Goal: Task Accomplishment & Management: Manage account settings

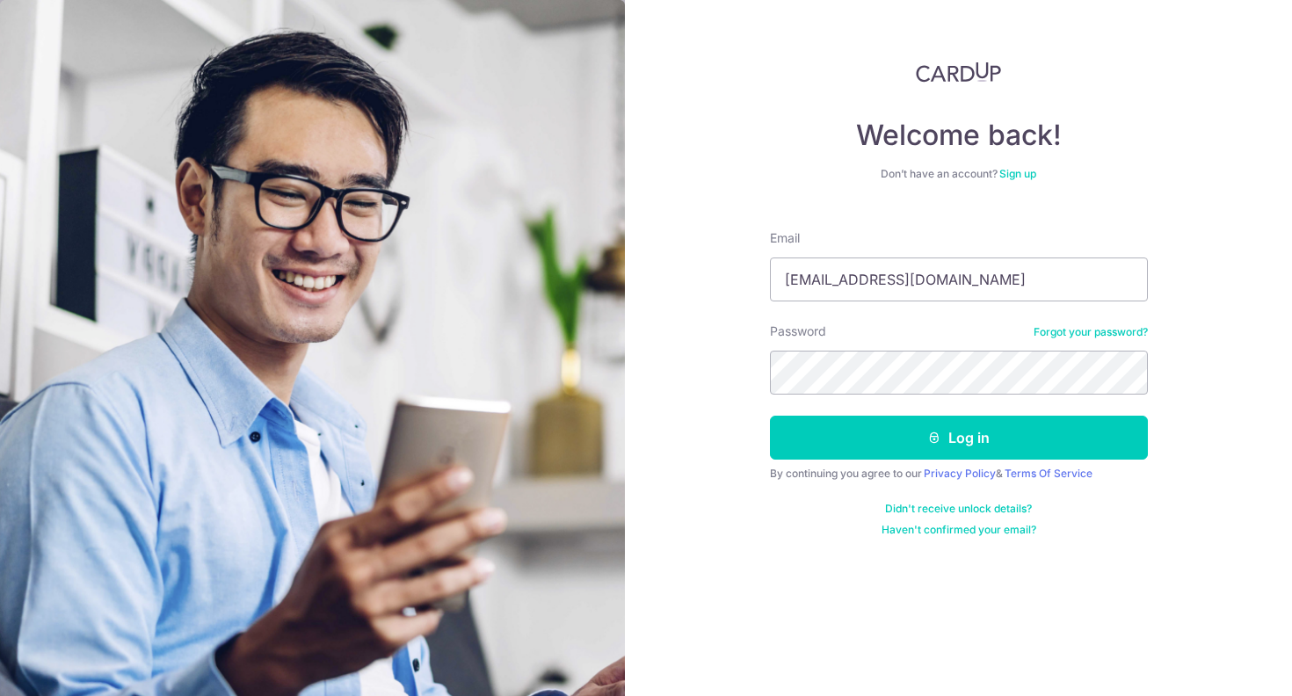
type input "kennyckm@yahoo.com.sg"
click at [958, 438] on button "Log in" at bounding box center [959, 438] width 378 height 44
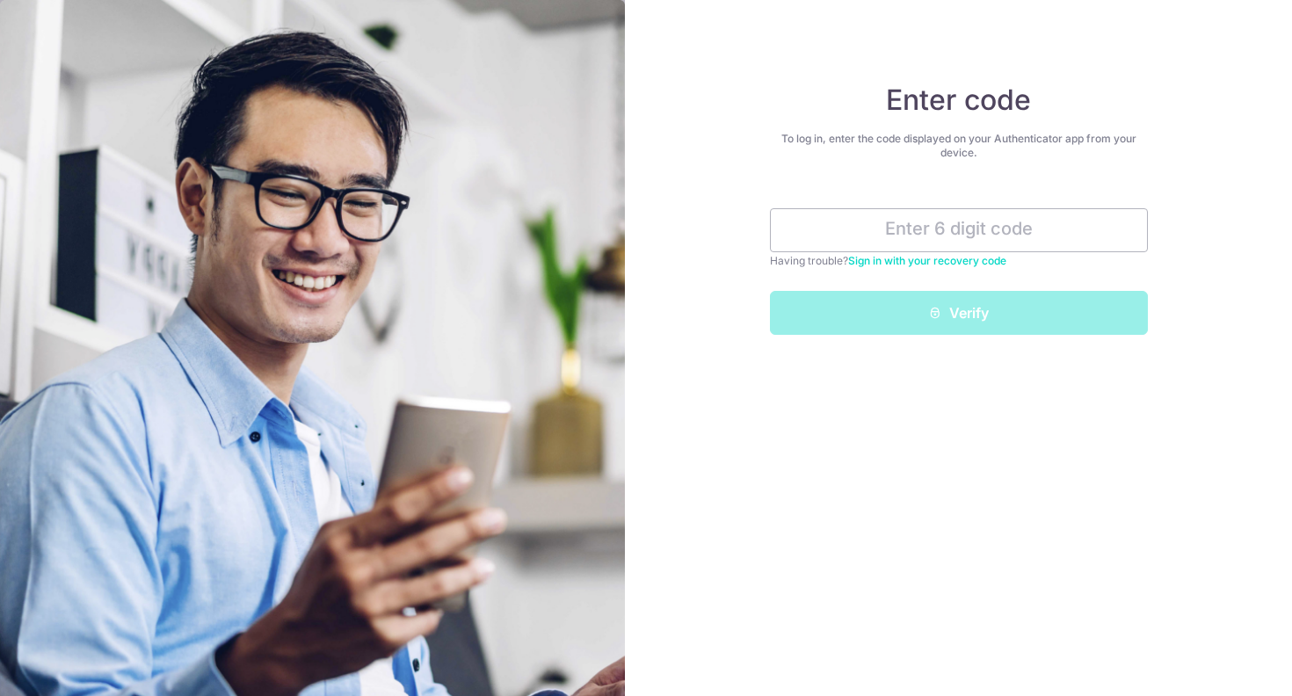
click at [922, 263] on link "Sign in with your recovery code" at bounding box center [927, 260] width 158 height 13
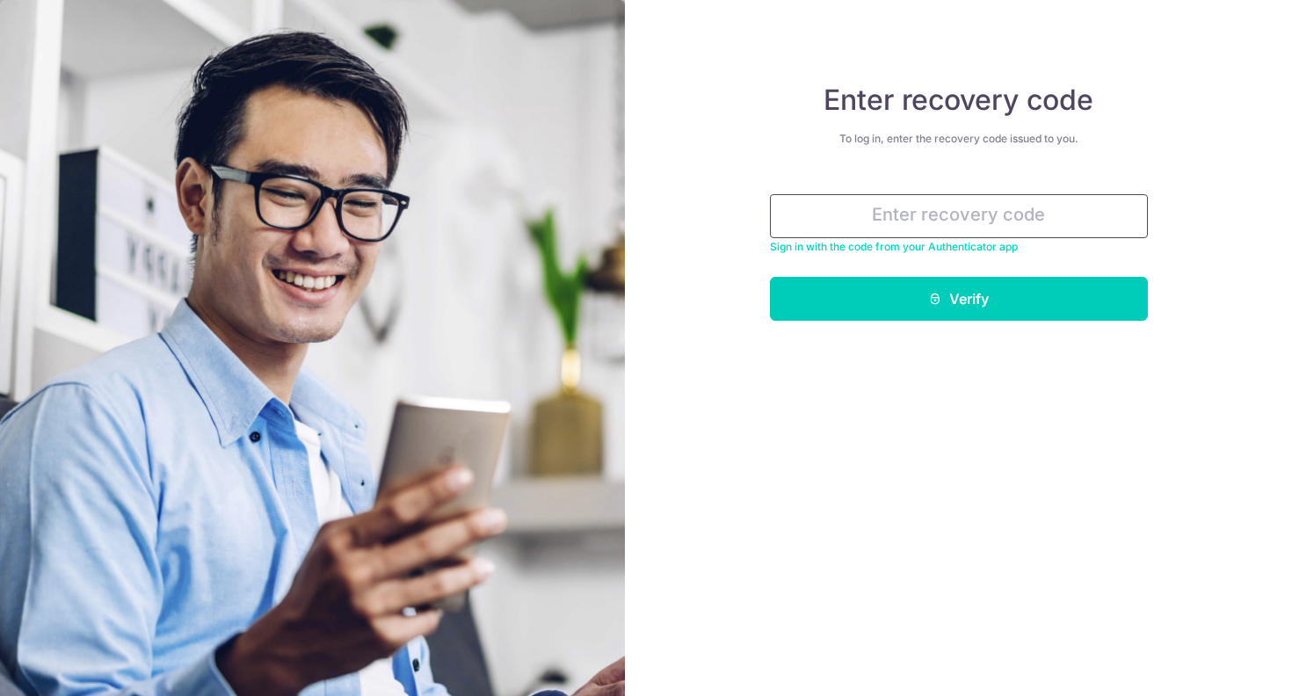
click at [968, 212] on input "text" at bounding box center [959, 216] width 378 height 44
click at [958, 247] on link "Sign in with the code from your Authenticator app" at bounding box center [894, 246] width 248 height 13
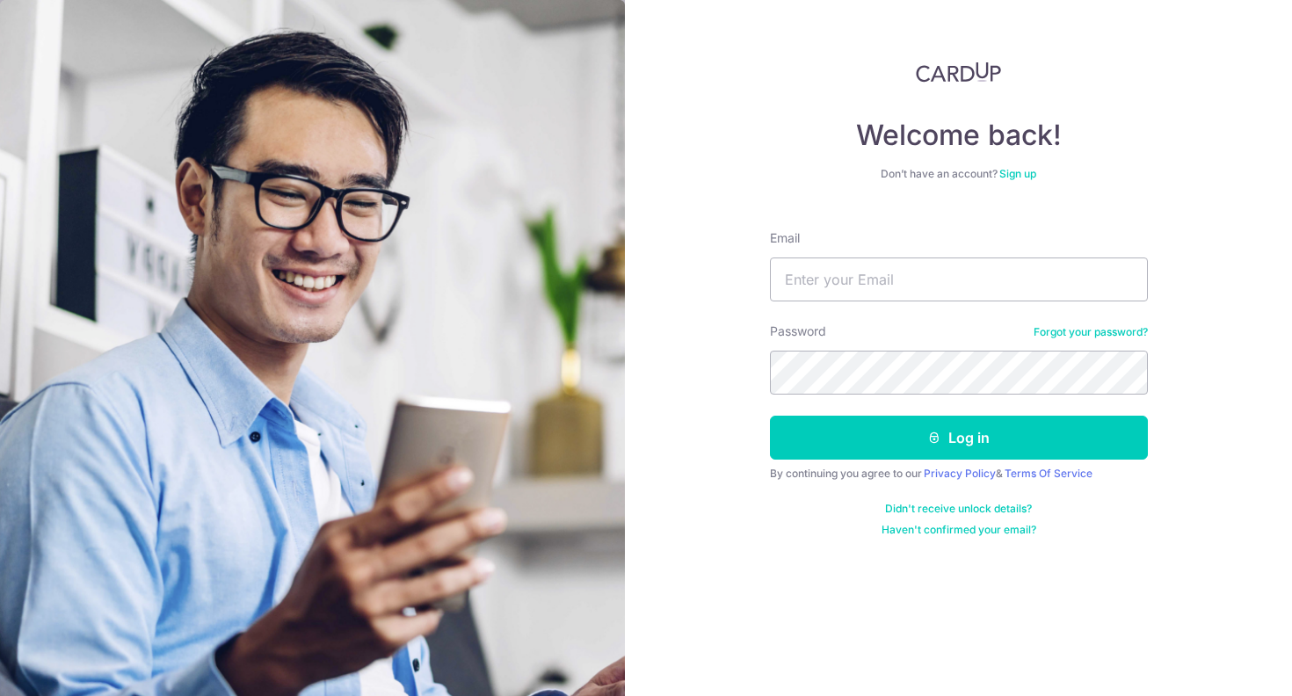
click at [1174, 564] on div "Welcome back! Don’t have an account? Sign up Email Password Forgot your passwor…" at bounding box center [958, 348] width 667 height 696
click at [997, 284] on input "Email" at bounding box center [959, 280] width 378 height 44
type input "kennyckm@yahoo.com.sg"
click at [1076, 576] on div "Welcome back! Don’t have an account? Sign up Email kennyckm@yahoo.com.sg Passwo…" at bounding box center [958, 348] width 667 height 696
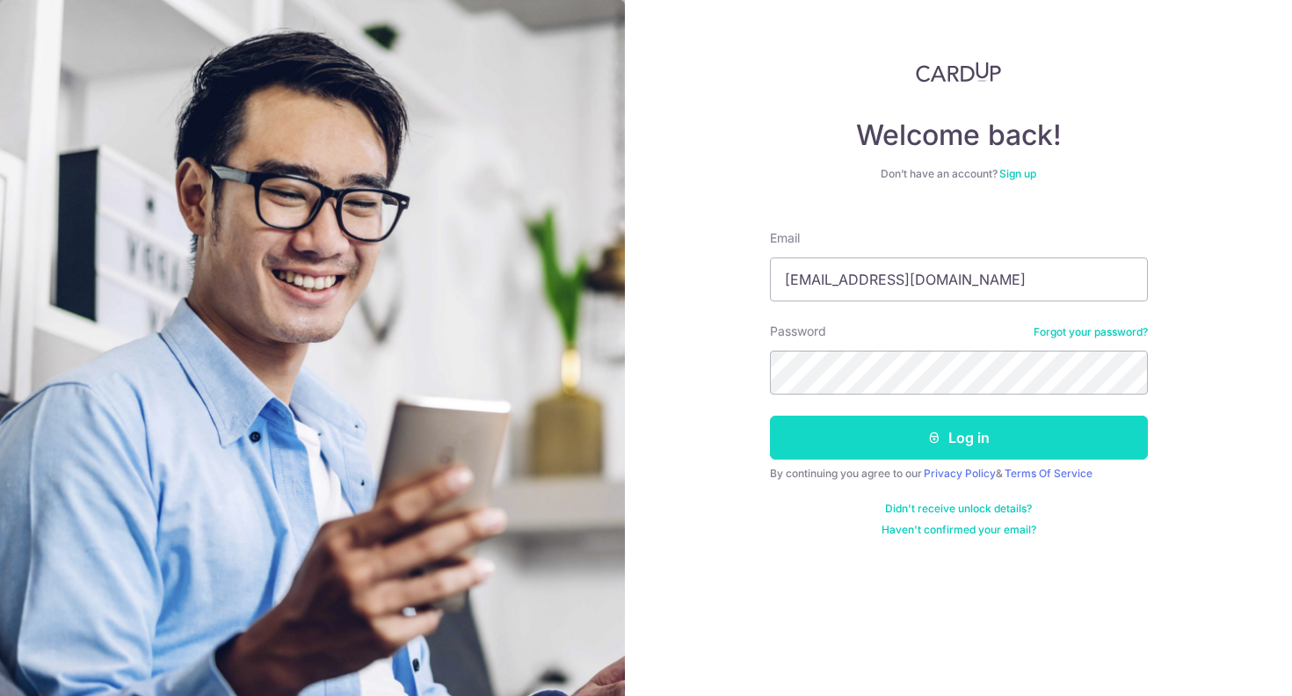
click at [991, 448] on button "Log in" at bounding box center [959, 438] width 378 height 44
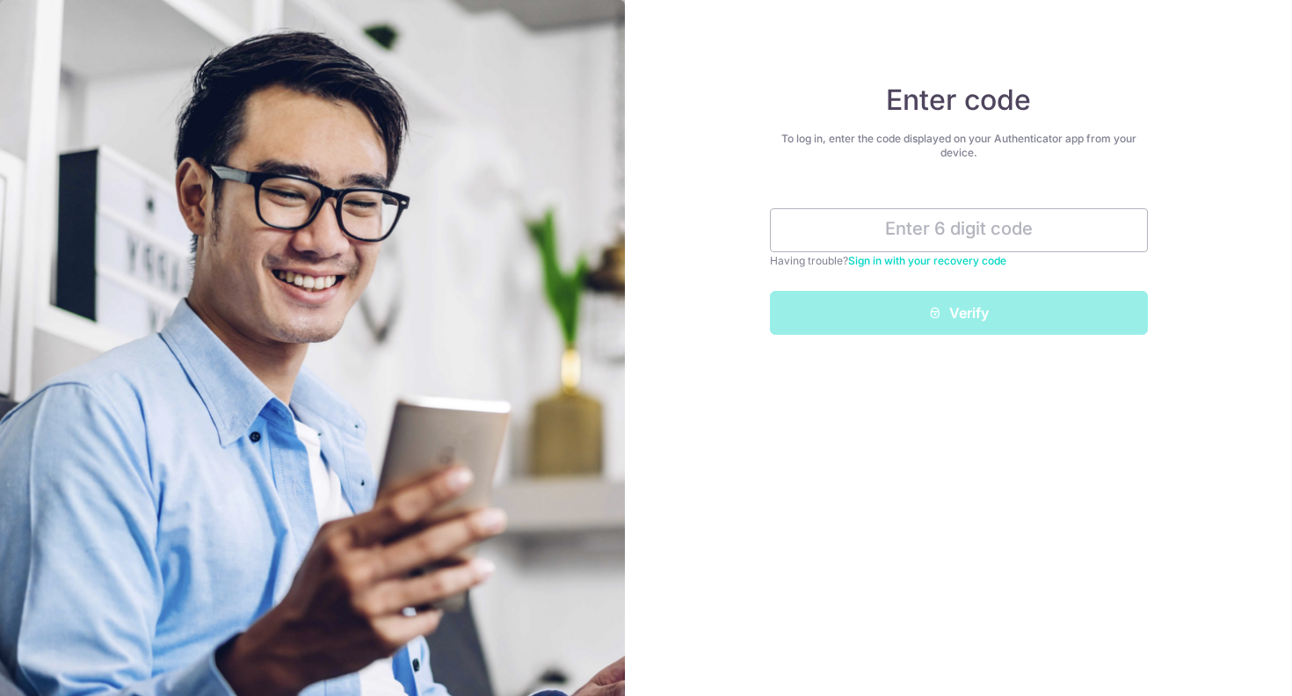
click at [953, 264] on link "Sign in with your recovery code" at bounding box center [927, 260] width 158 height 13
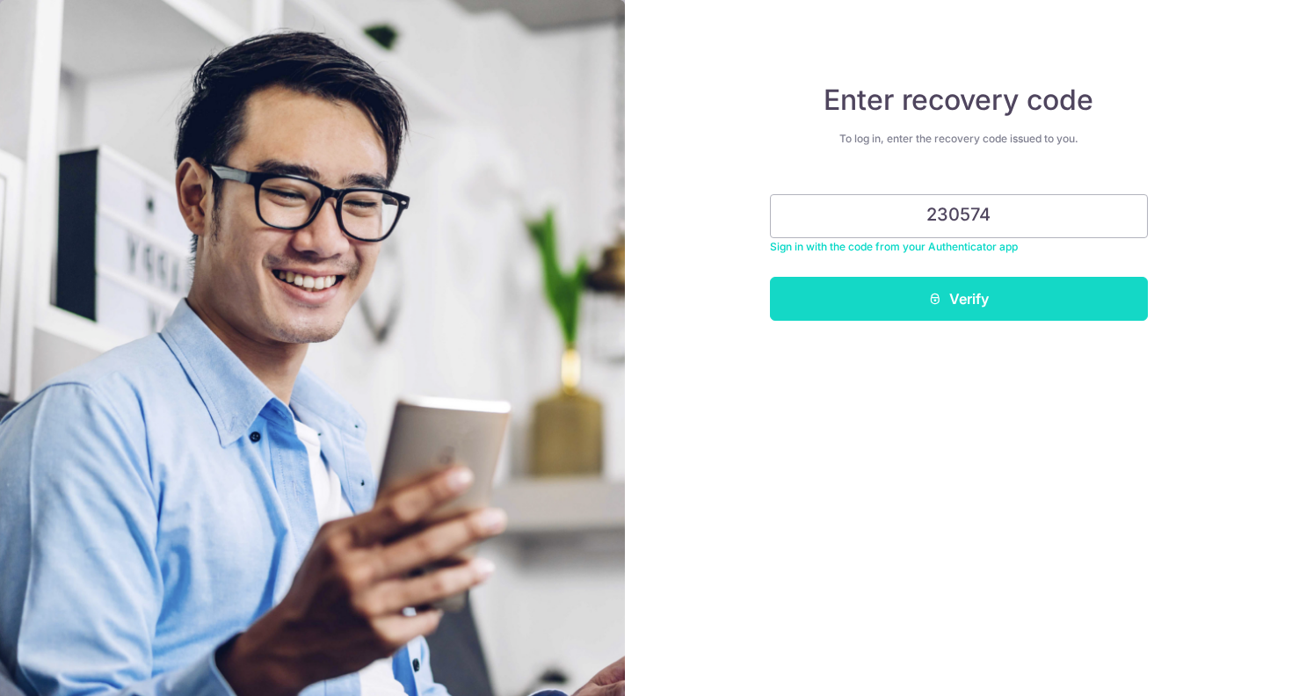
type input "230574"
click at [991, 314] on button "Verify" at bounding box center [959, 299] width 378 height 44
